Goal: Check status

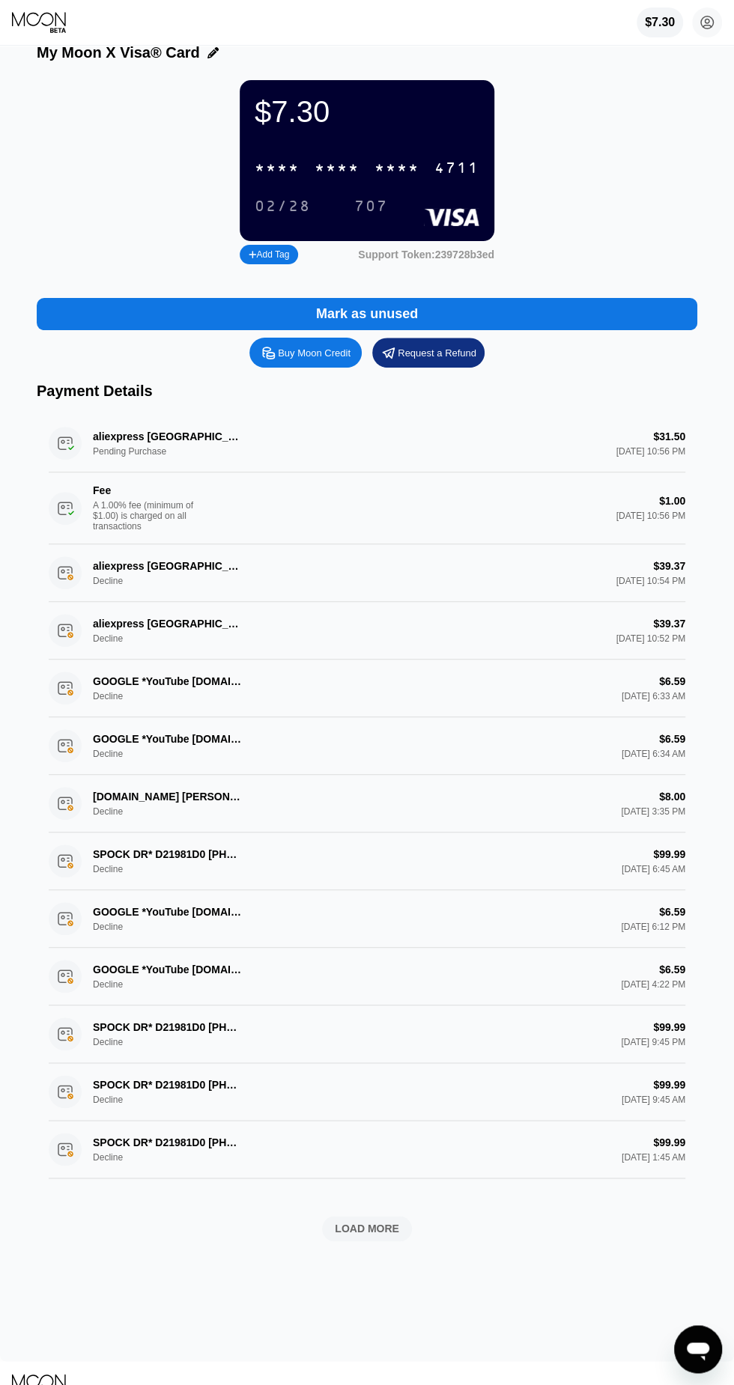
scroll to position [25, 0]
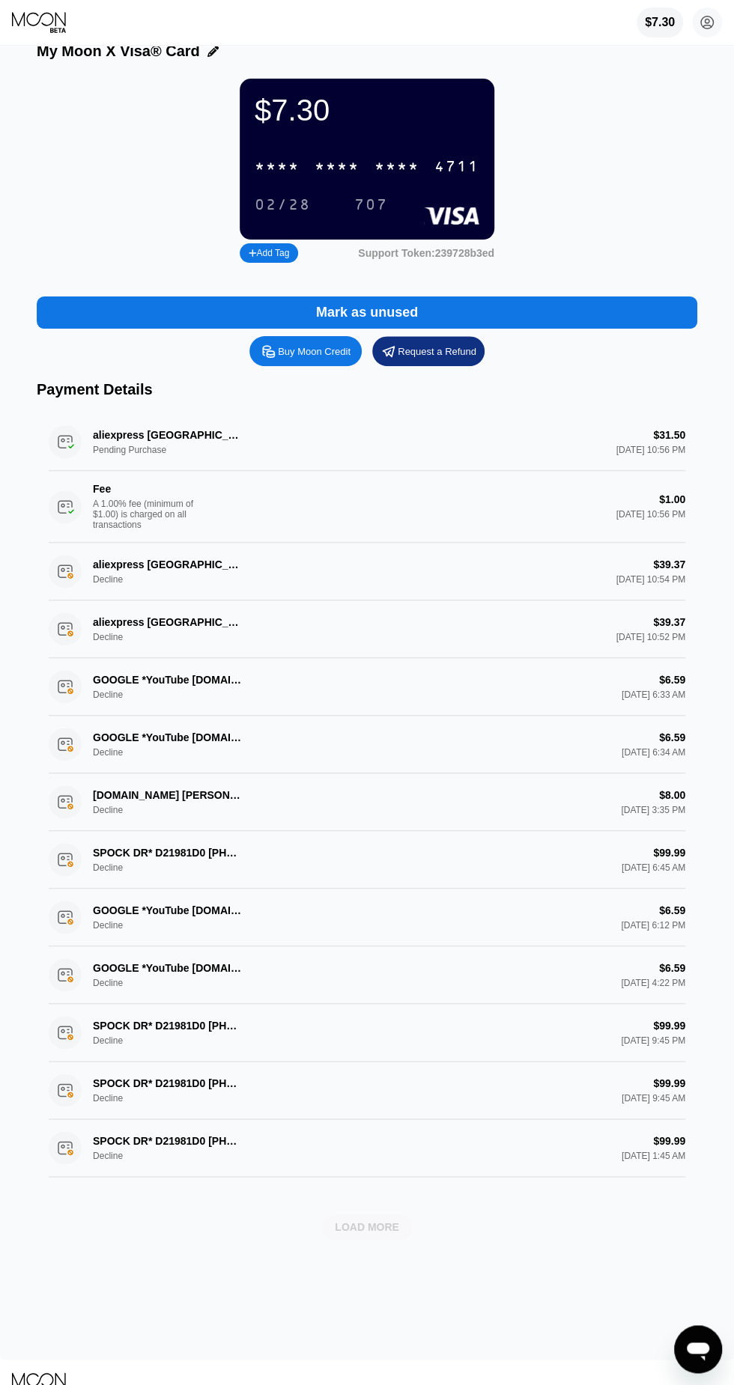
click at [347, 1225] on div "LOAD MORE" at bounding box center [367, 1226] width 64 height 13
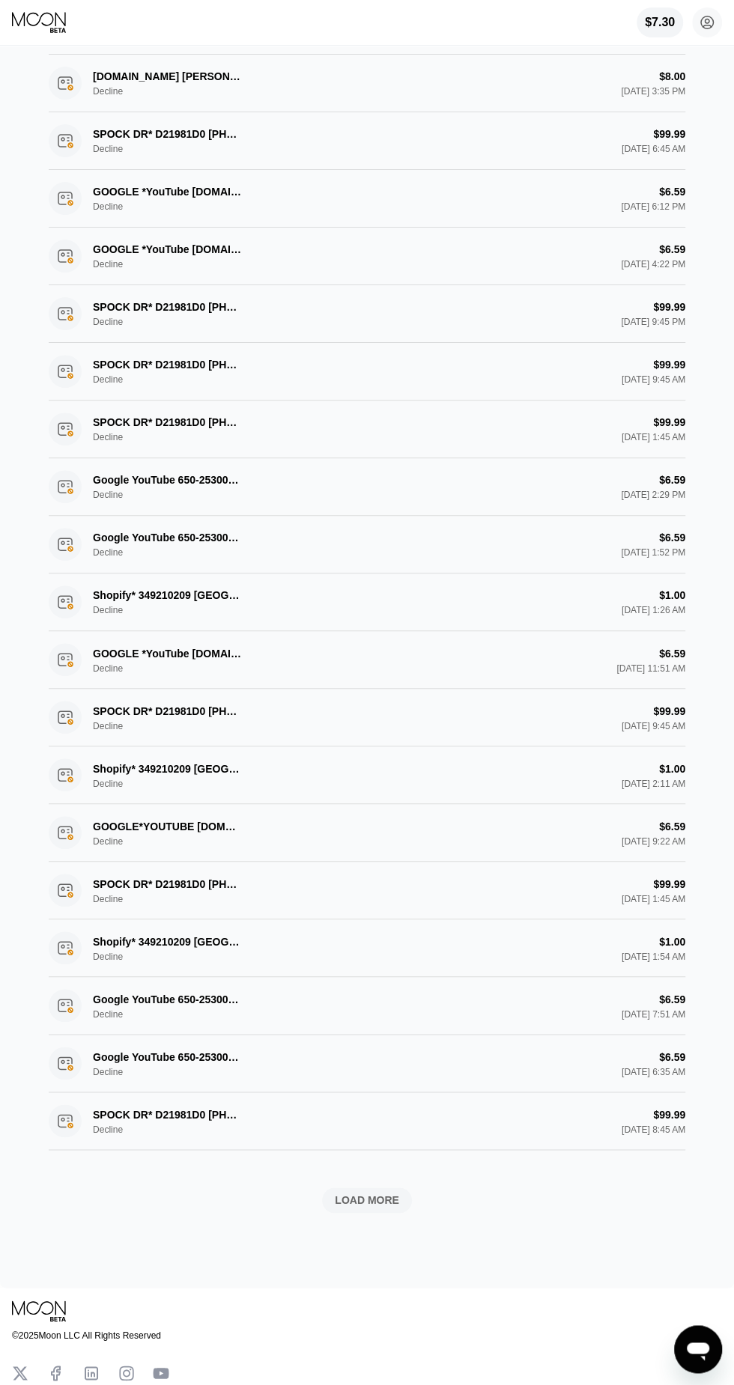
scroll to position [745, 0]
click at [362, 1192] on div "LOAD MORE" at bounding box center [367, 1198] width 64 height 13
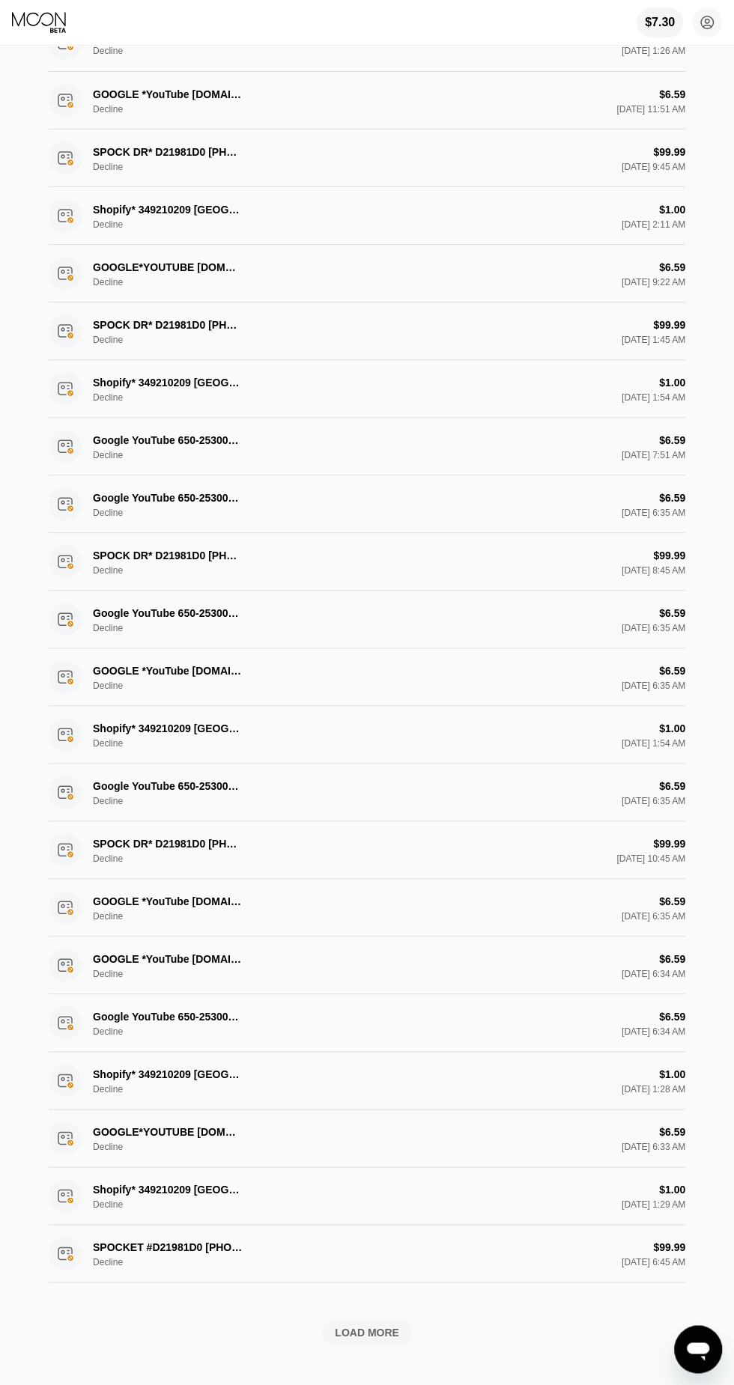
scroll to position [1309, 0]
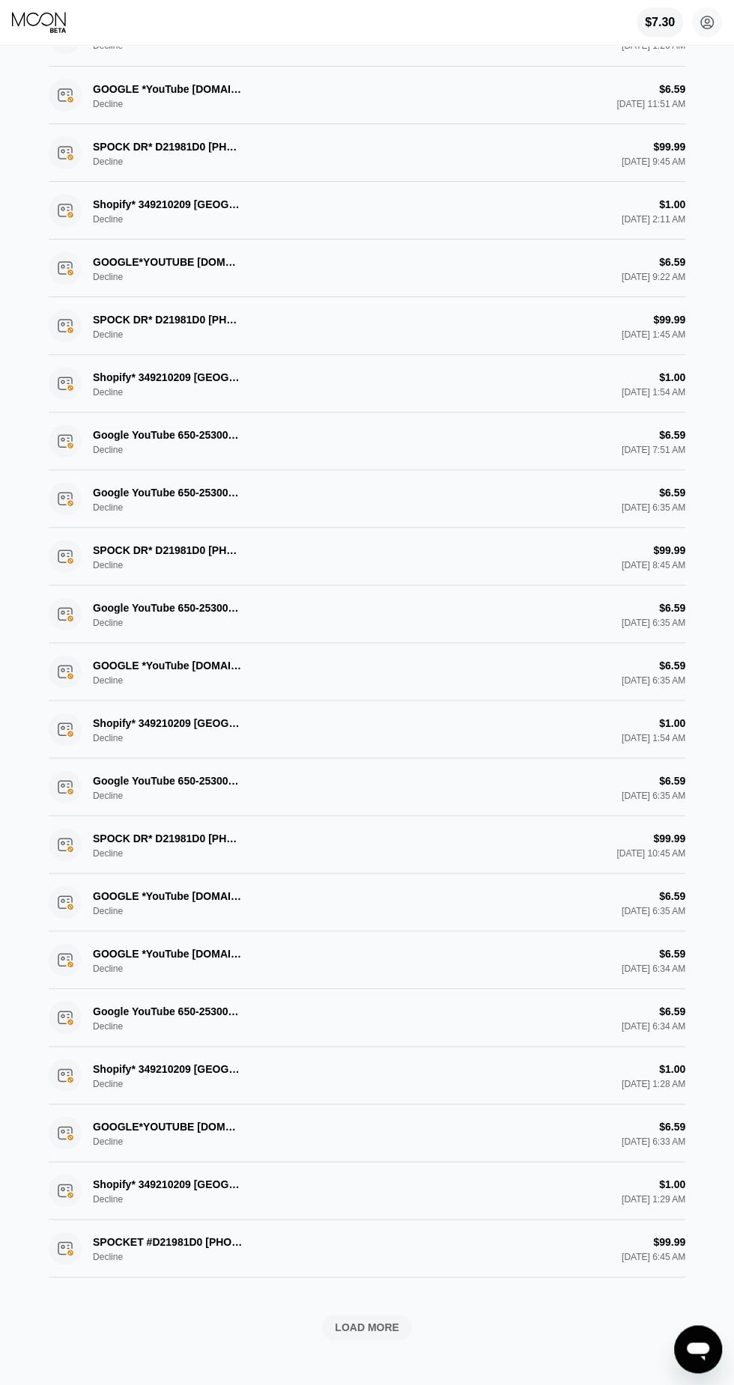
click at [334, 1282] on div "aliexpress [GEOGRAPHIC_DATA] [GEOGRAPHIC_DATA] Pending Purchase $31.50 [DATE] 1…" at bounding box center [367, 253] width 660 height 2247
click at [352, 1321] on div "LOAD MORE" at bounding box center [367, 1327] width 64 height 13
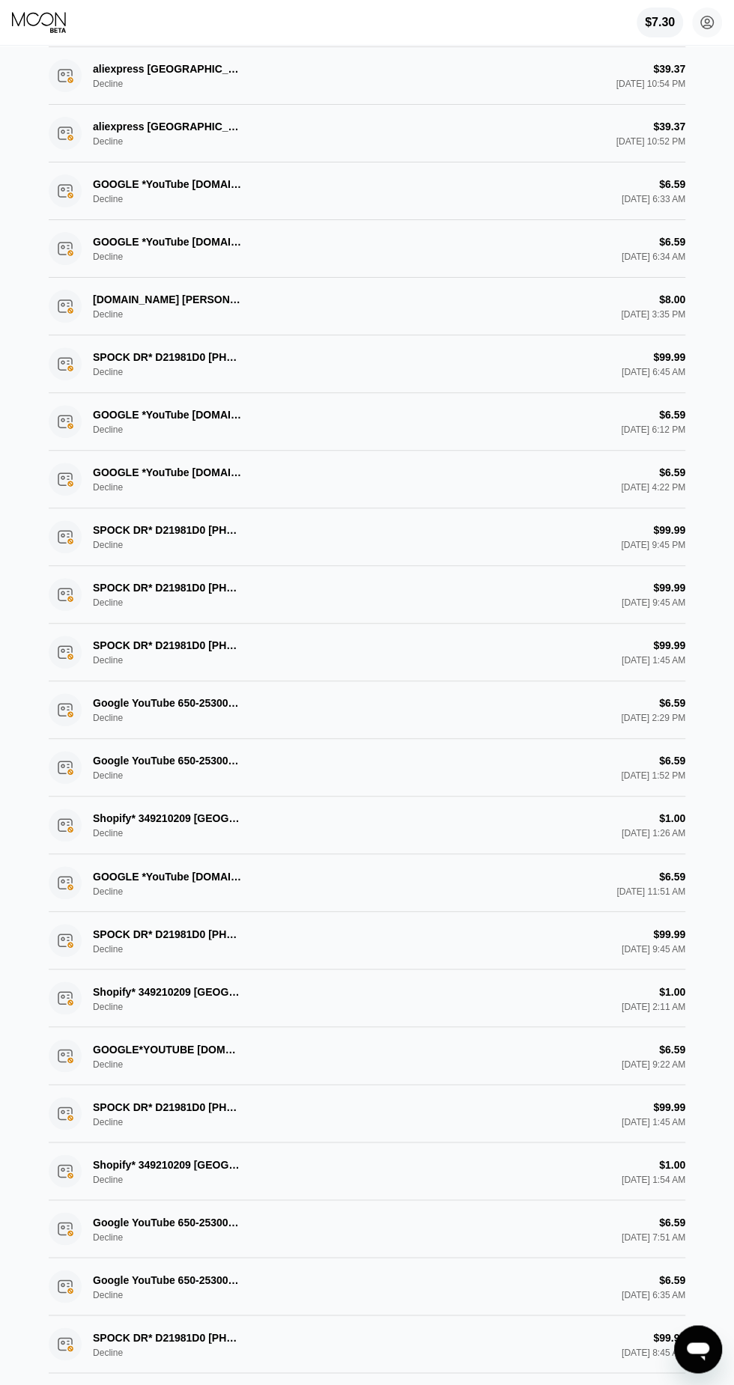
scroll to position [0, 0]
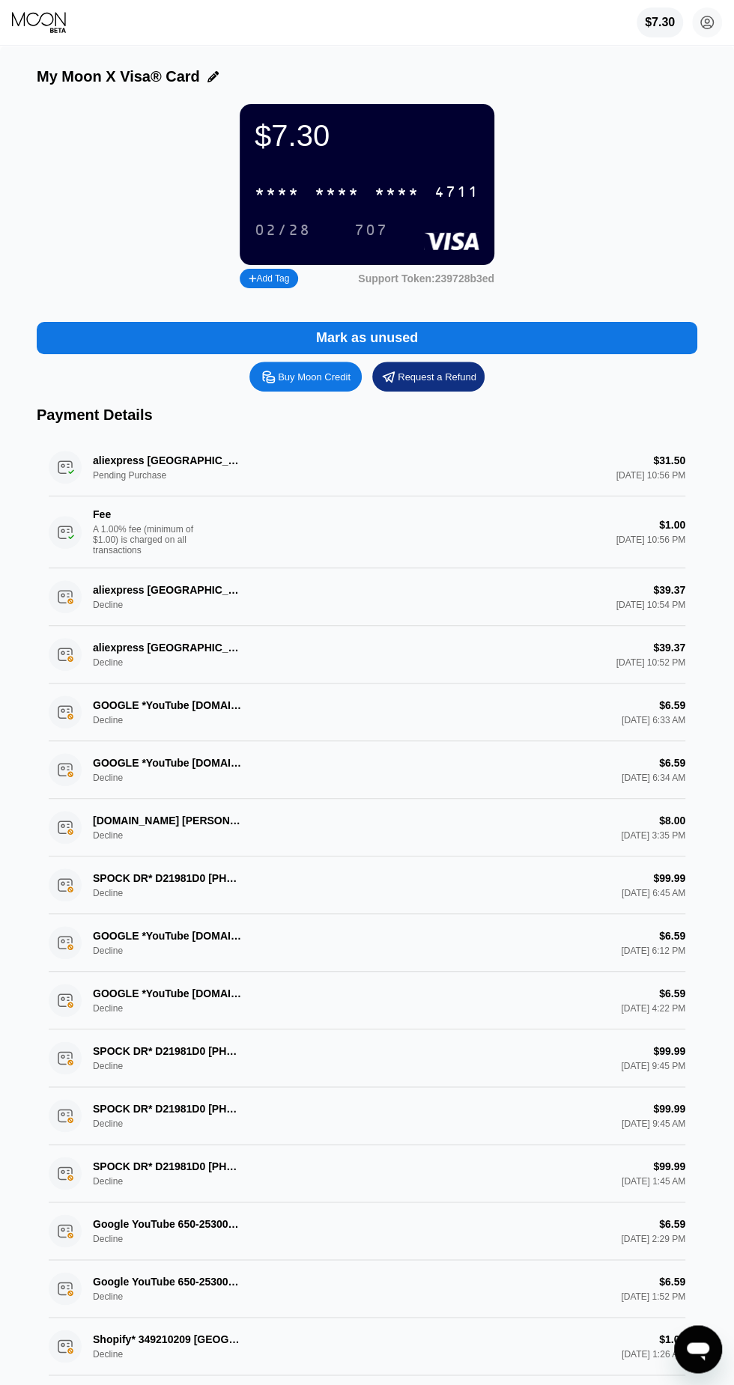
click at [26, 25] on icon at bounding box center [40, 22] width 56 height 22
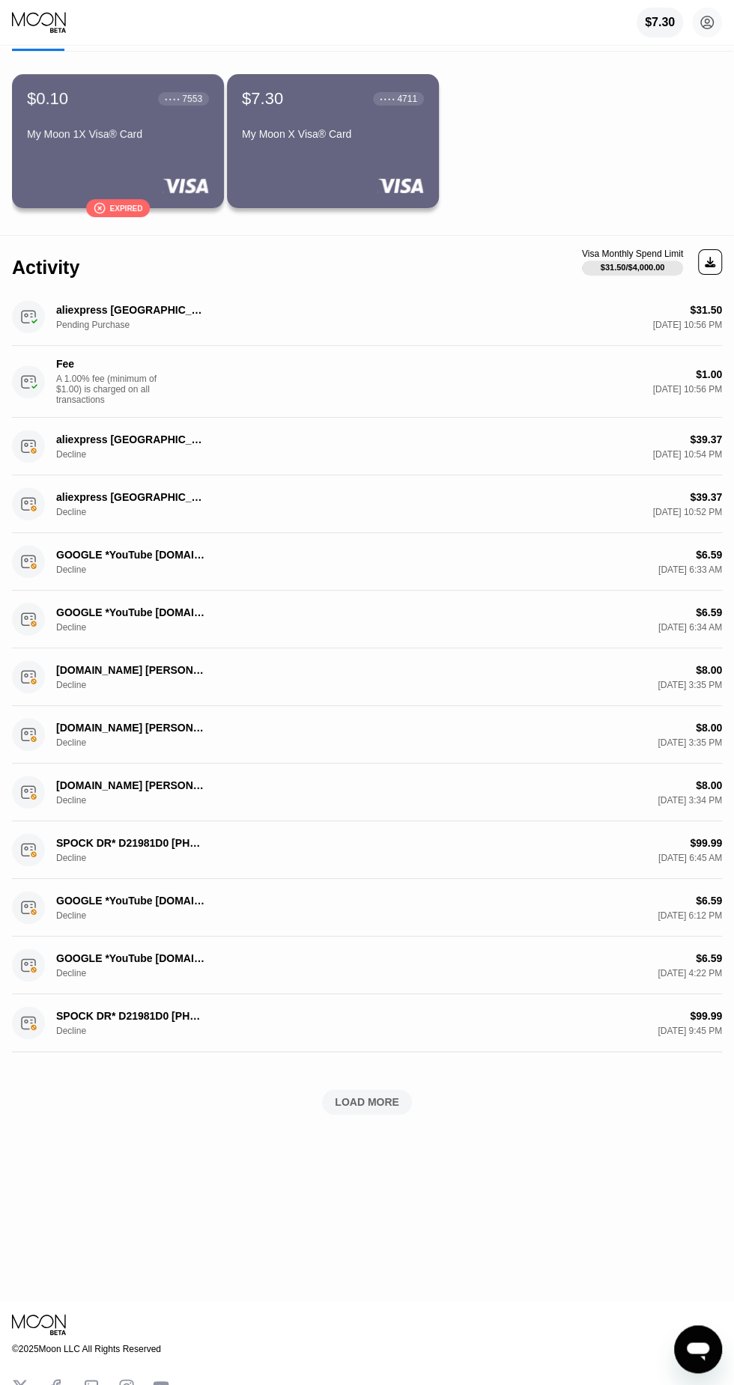
scroll to position [90, 0]
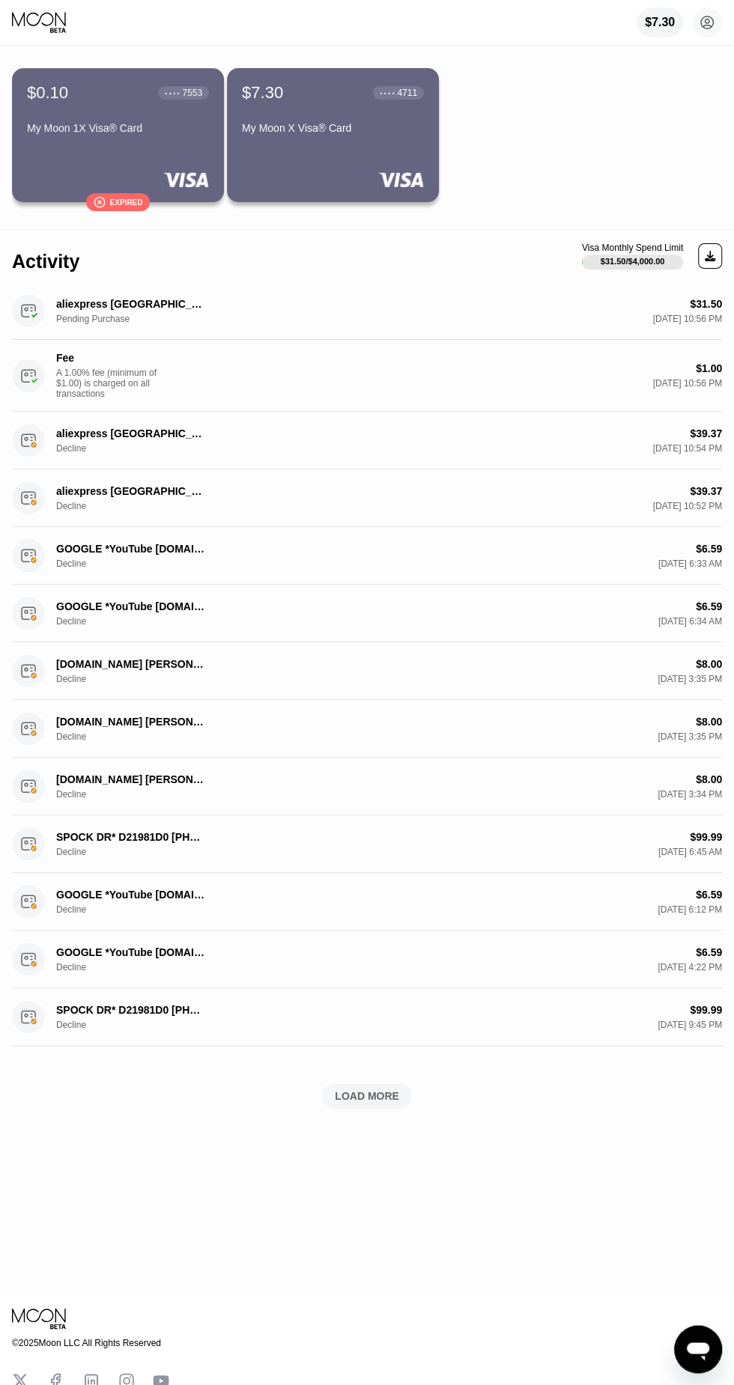
click at [341, 1089] on div "LOAD MORE" at bounding box center [367, 1095] width 64 height 13
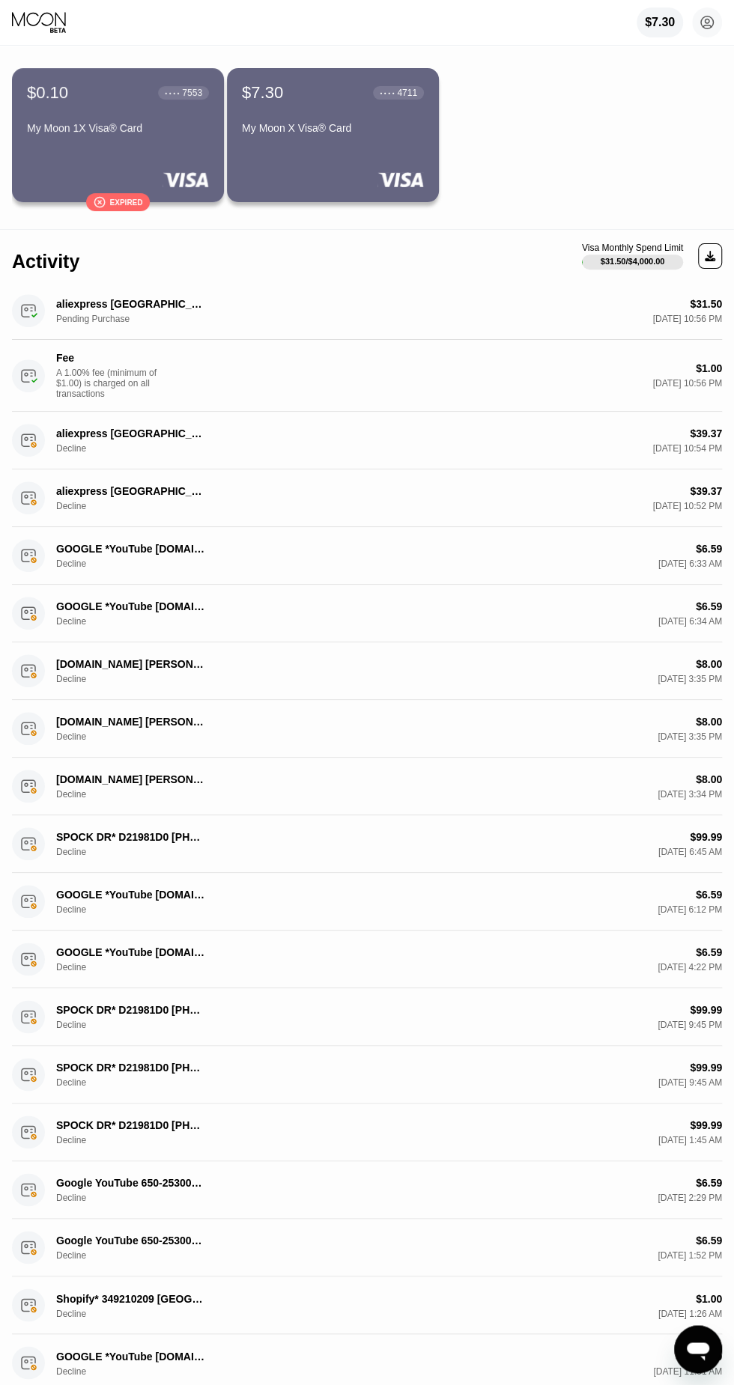
click at [363, 1070] on div "$99.99 [DATE] 9:45 AM" at bounding box center [530, 1074] width 384 height 26
